Goal: Use online tool/utility: Utilize a website feature to perform a specific function

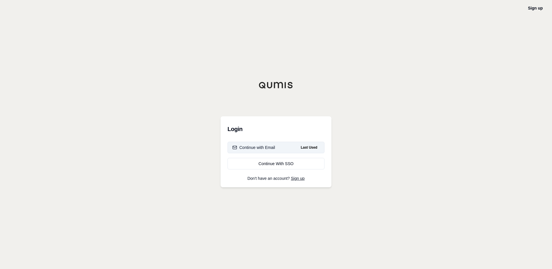
click at [257, 145] on div "Continue with Email" at bounding box center [253, 148] width 43 height 6
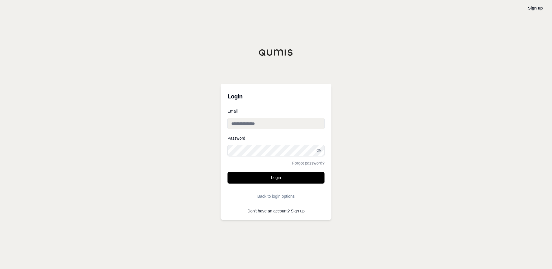
type input "**********"
click at [267, 184] on form "**********" at bounding box center [275, 155] width 97 height 93
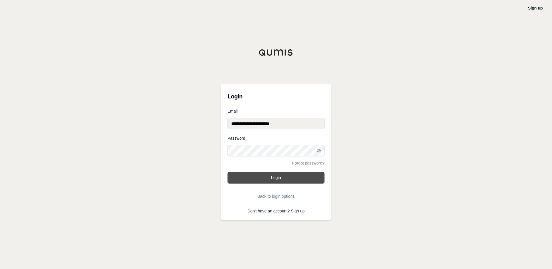
click at [268, 179] on button "Login" at bounding box center [275, 178] width 97 height 12
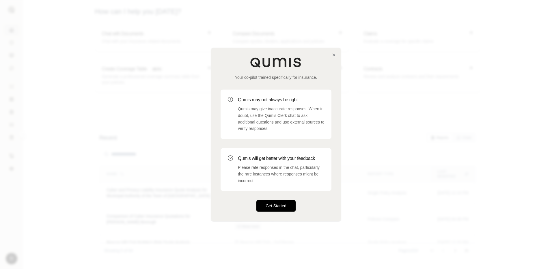
click at [270, 212] on button "Get Started" at bounding box center [275, 206] width 39 height 12
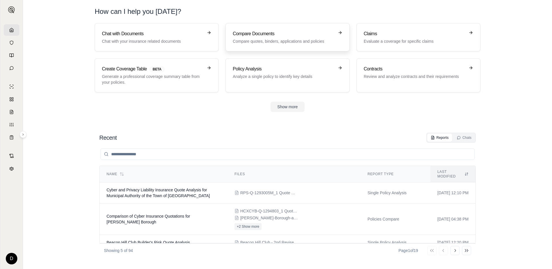
click at [259, 39] on p "Compare quotes, binders, applications and policies" at bounding box center [283, 41] width 101 height 6
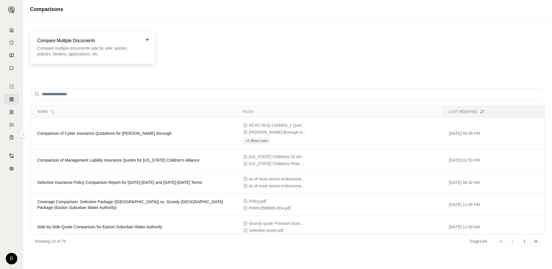
click at [79, 44] on h3 "Compare Mulitple Documents" at bounding box center [88, 40] width 103 height 7
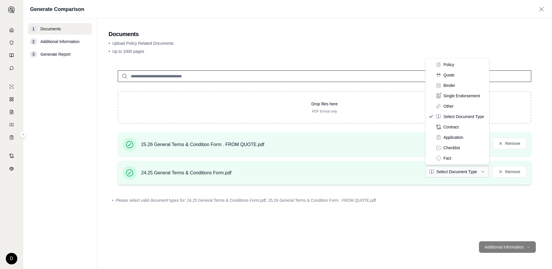
click at [482, 173] on html "D Generate Comparison 1 Documents 2 Additional Information 3 Generate Report Do…" at bounding box center [276, 134] width 552 height 269
drag, startPoint x: 466, startPoint y: 128, endPoint x: 454, endPoint y: 66, distance: 63.1
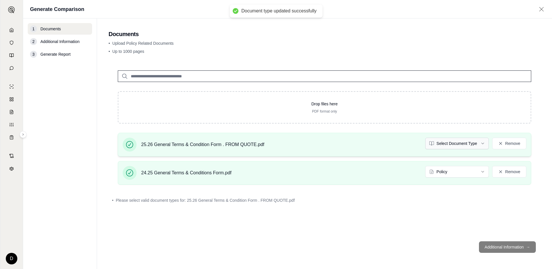
click at [484, 145] on html "Document type updated successfully D Generate Comparison 1 Documents 2 Addition…" at bounding box center [276, 134] width 552 height 269
click at [509, 249] on footer "Additional Information →" at bounding box center [324, 247] width 432 height 21
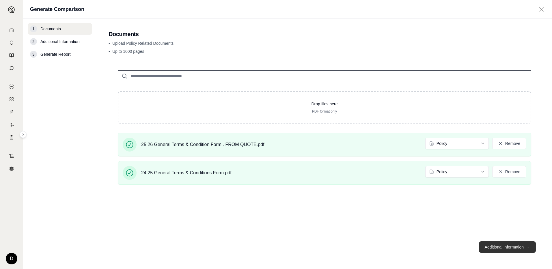
click at [503, 246] on button "Additional Information →" at bounding box center [507, 247] width 57 height 12
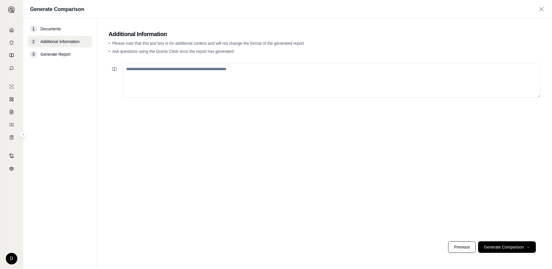
click at [126, 70] on textarea at bounding box center [331, 80] width 418 height 34
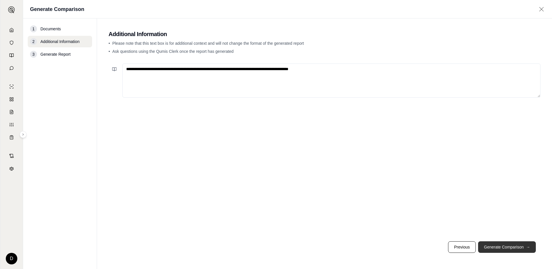
type textarea "**********"
click at [502, 247] on button "Generate Comparison →" at bounding box center [507, 247] width 58 height 12
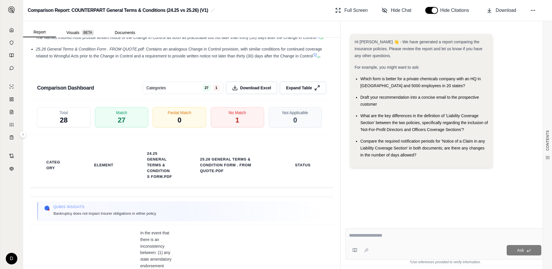
scroll to position [896, 0]
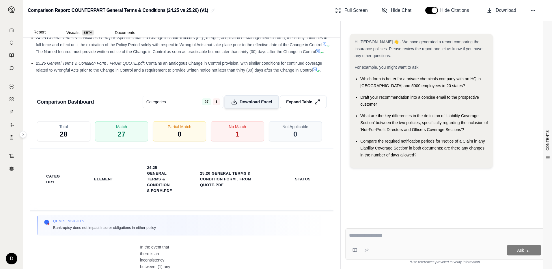
click at [239, 105] on span "Download Excel" at bounding box center [255, 102] width 33 height 6
